Goal: Task Accomplishment & Management: Manage account settings

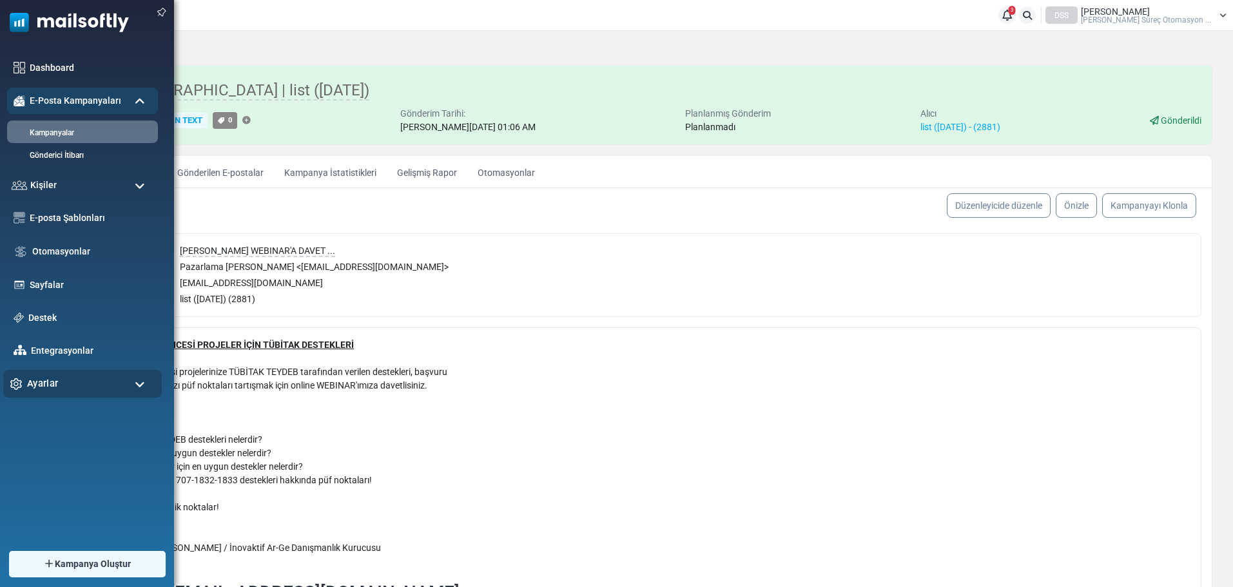
click at [99, 387] on div "Ayarlar" at bounding box center [82, 384] width 159 height 28
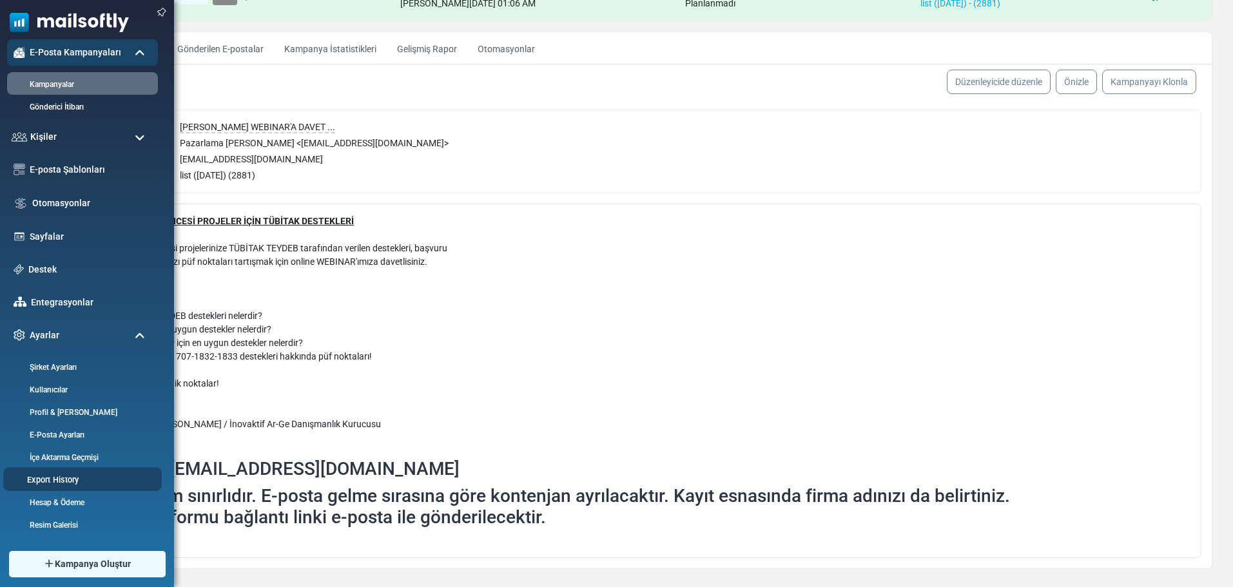
scroll to position [129, 0]
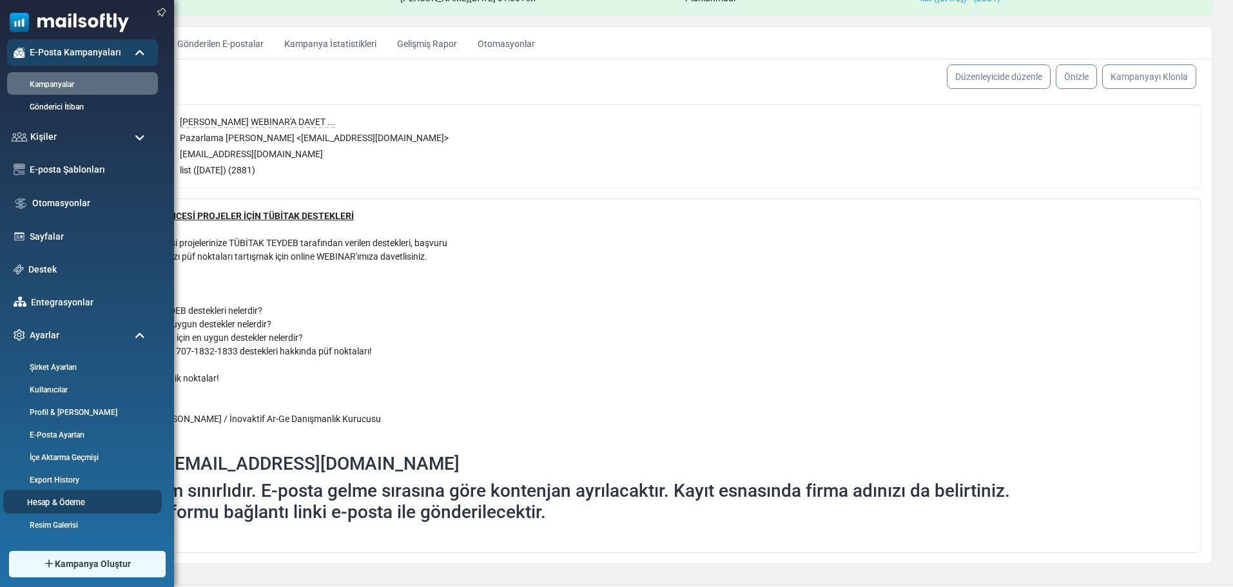
click at [73, 502] on link "Hesap & Ödeme" at bounding box center [80, 502] width 155 height 12
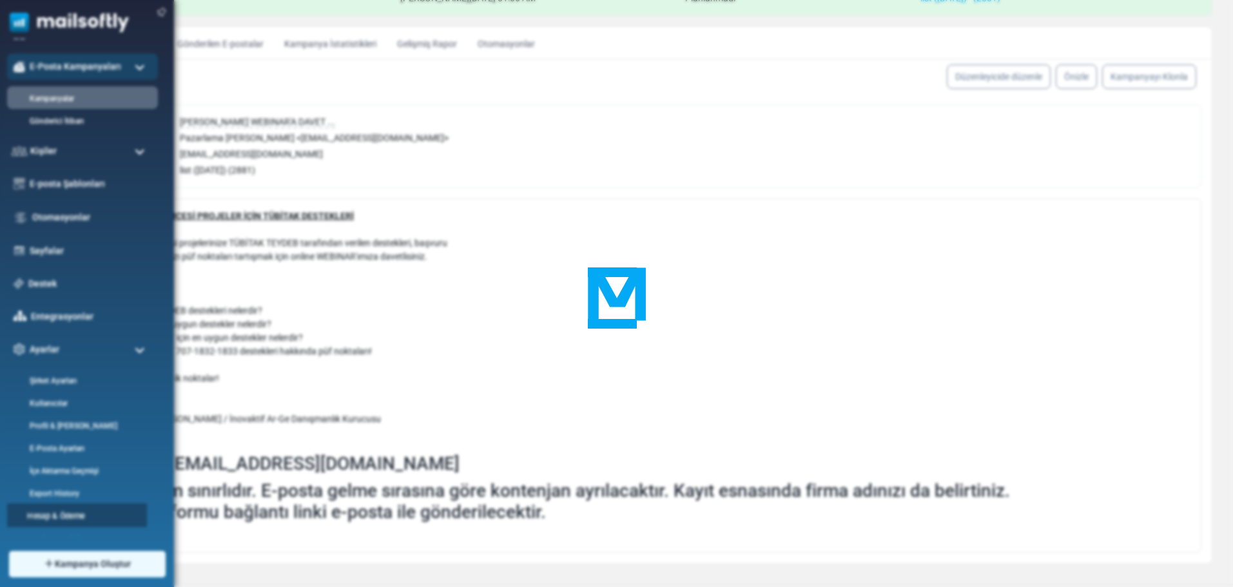
scroll to position [0, 0]
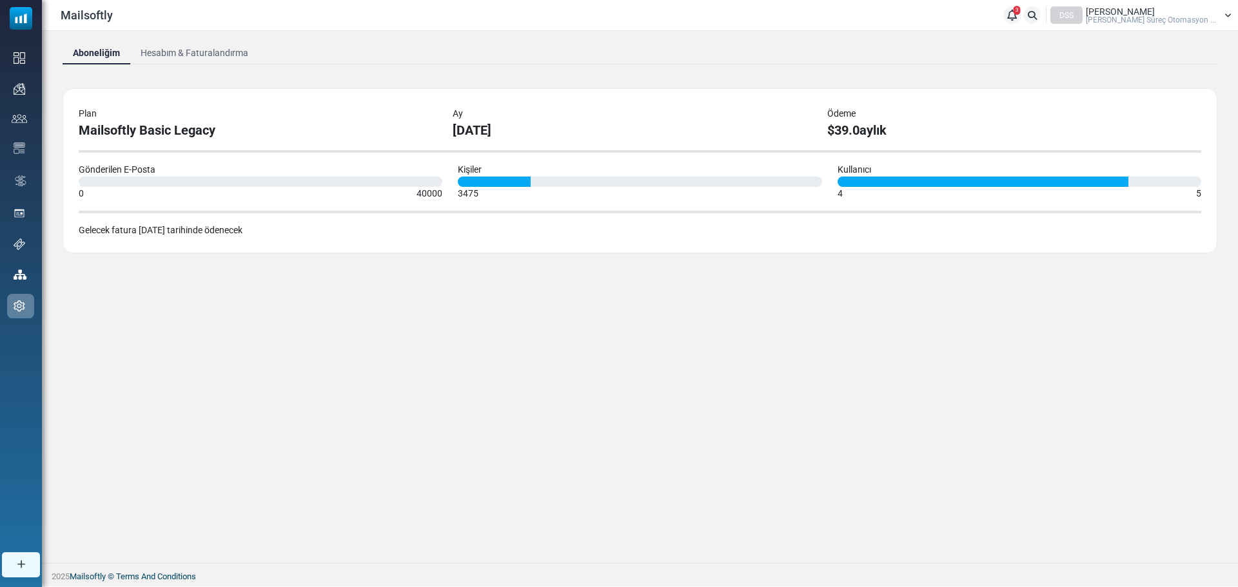
click at [204, 50] on link "Hesabım & Faturalandırma" at bounding box center [194, 52] width 128 height 23
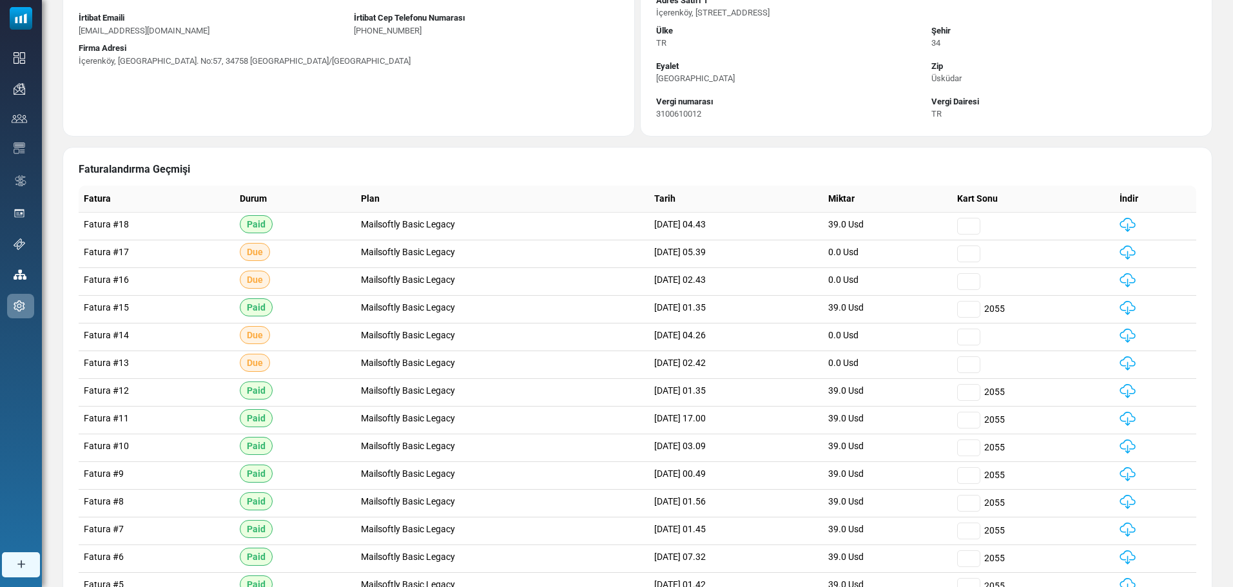
scroll to position [11, 0]
